Goal: Ask a question

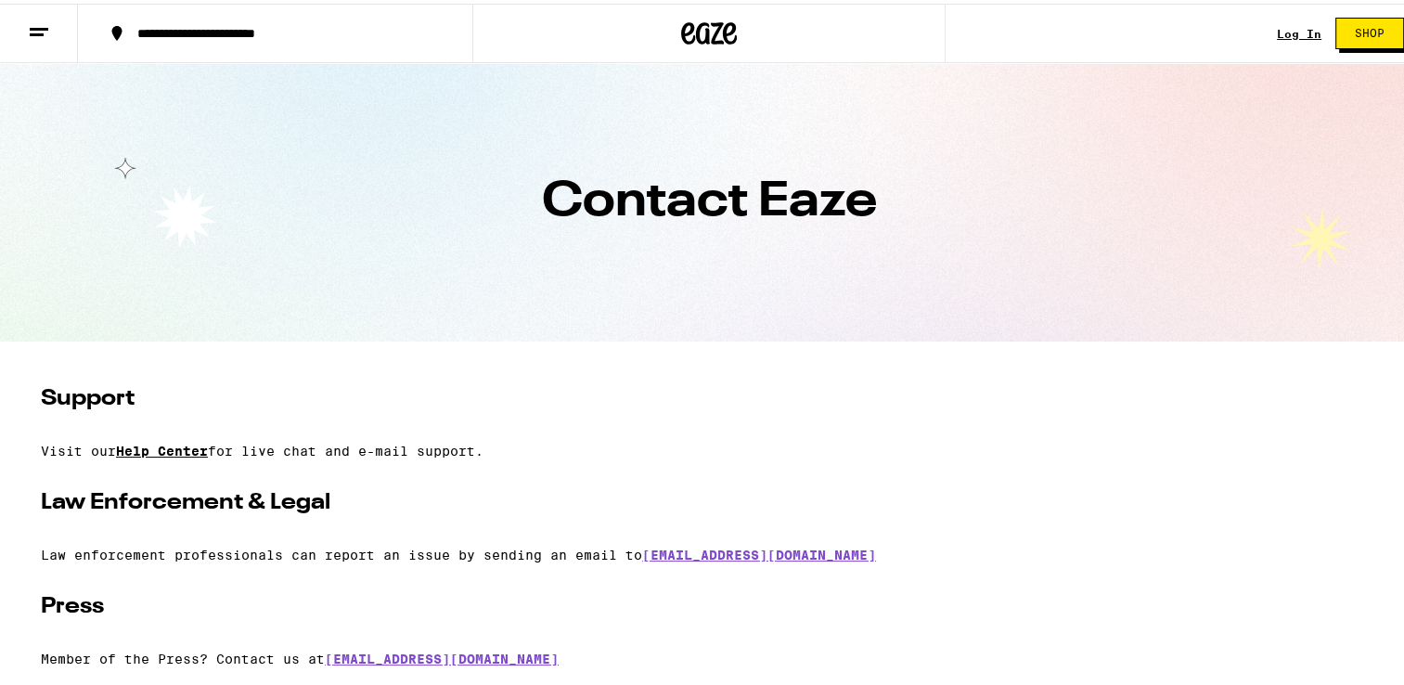
click at [164, 447] on link "Help Center" at bounding box center [162, 447] width 92 height 15
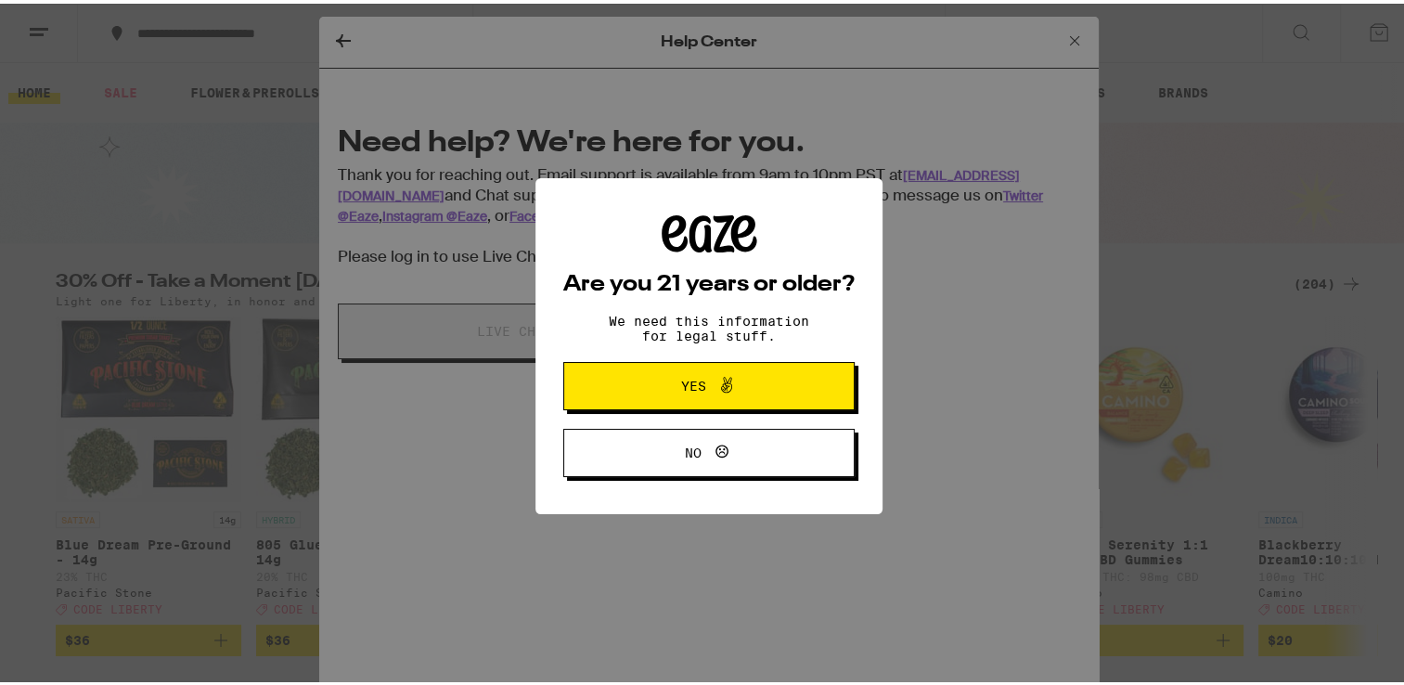
click at [716, 392] on icon at bounding box center [727, 381] width 22 height 22
